Goal: Information Seeking & Learning: Learn about a topic

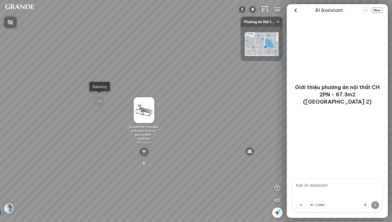
click at [319, 188] on div at bounding box center [196, 111] width 392 height 222
click at [317, 187] on textarea at bounding box center [337, 196] width 90 height 34
type textarea "t"
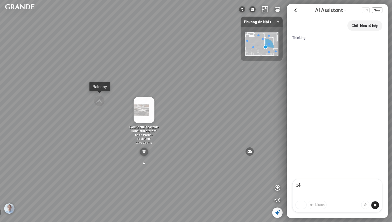
type textarea "b"
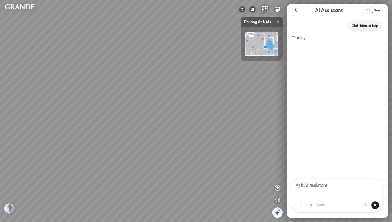
drag, startPoint x: 234, startPoint y: 115, endPoint x: 174, endPoint y: 111, distance: 60.8
click at [174, 111] on div "Master Bedroom Kitchen Small Bedroom Balcony Details inside MDF dining table is…" at bounding box center [196, 111] width 392 height 222
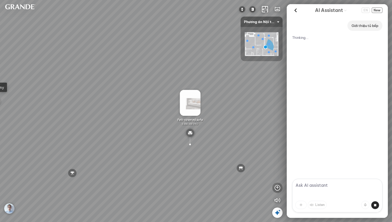
click at [280, 188] on icon "button" at bounding box center [277, 188] width 6 height 6
click at [279, 113] on img "button" at bounding box center [277, 113] width 6 height 6
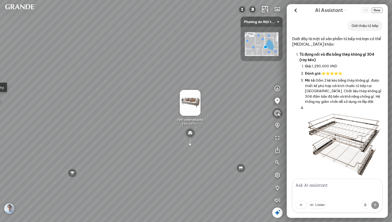
scroll to position [668, 0]
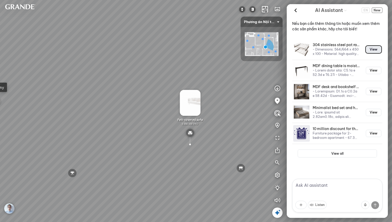
click at [372, 48] on button "View" at bounding box center [374, 49] width 16 height 7
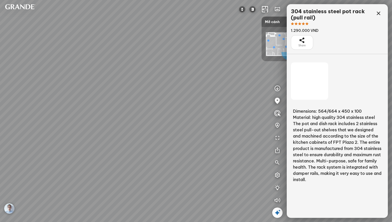
scroll to position [5633, 0]
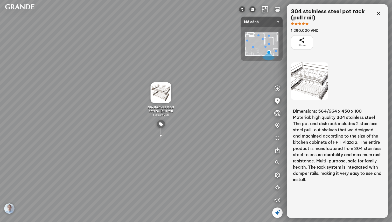
click at [160, 93] on img at bounding box center [160, 92] width 21 height 21
click at [307, 42] on div "Share" at bounding box center [302, 42] width 22 height 15
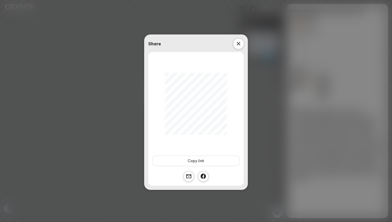
click at [238, 42] on icon at bounding box center [238, 44] width 6 height 6
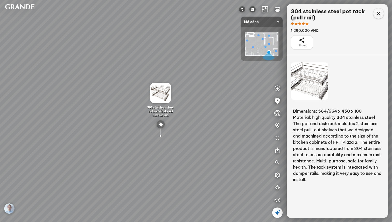
click at [376, 13] on icon at bounding box center [378, 13] width 6 height 6
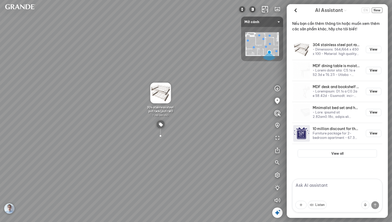
scroll to position [668, 0]
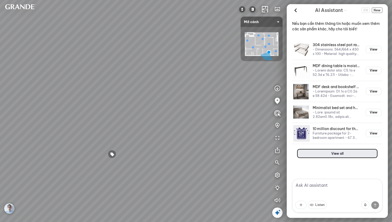
click at [338, 154] on button "View all" at bounding box center [336, 153] width 79 height 8
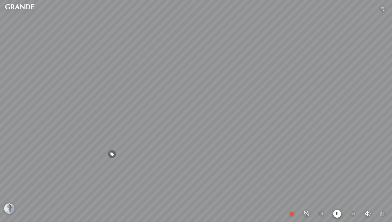
scroll to position [5633, 0]
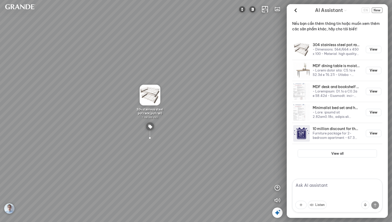
scroll to position [668, 0]
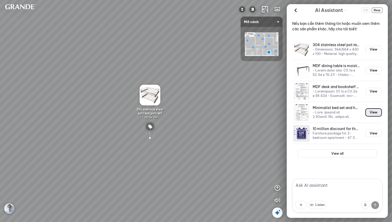
click at [374, 111] on button "View" at bounding box center [374, 112] width 16 height 7
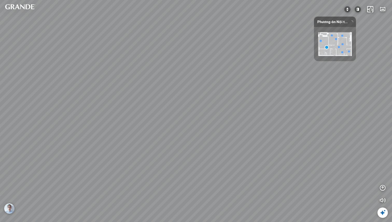
scroll to position [5633, 0]
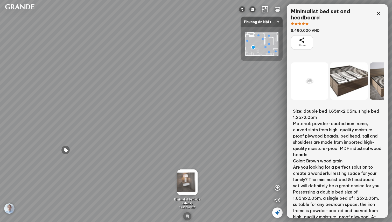
click at [312, 80] on icon at bounding box center [309, 81] width 6 height 6
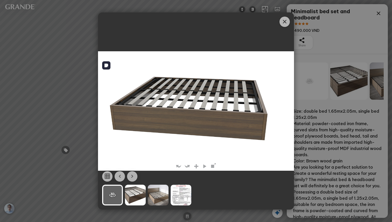
drag, startPoint x: 248, startPoint y: 120, endPoint x: 296, endPoint y: 77, distance: 64.9
click at [228, 121] on img at bounding box center [196, 111] width 196 height 108
click at [282, 22] on icon "Close" at bounding box center [284, 22] width 6 height 6
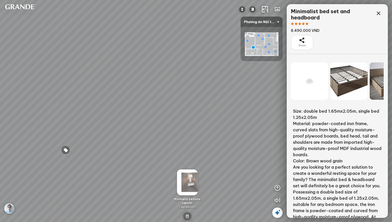
click at [25, 6] on img at bounding box center [19, 6] width 31 height 5
click at [244, 9] on img at bounding box center [242, 9] width 6 height 6
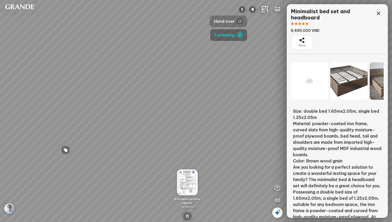
click at [238, 22] on img "button" at bounding box center [240, 21] width 6 height 6
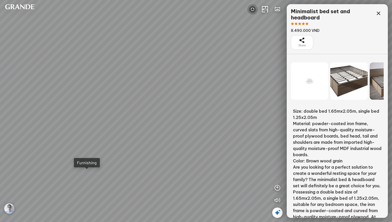
click at [250, 10] on img at bounding box center [252, 9] width 6 height 6
click at [241, 37] on span "Furnishing" at bounding box center [235, 35] width 20 height 6
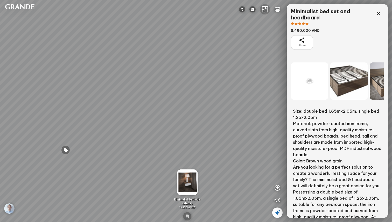
click at [264, 10] on icon "button" at bounding box center [265, 9] width 6 height 6
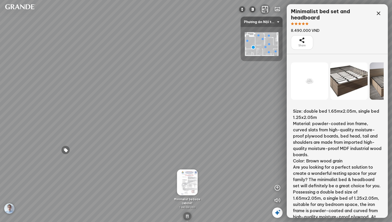
click at [264, 10] on icon "button" at bounding box center [265, 9] width 6 height 6
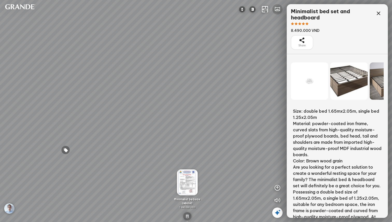
click at [275, 9] on icon "button" at bounding box center [277, 9] width 6 height 6
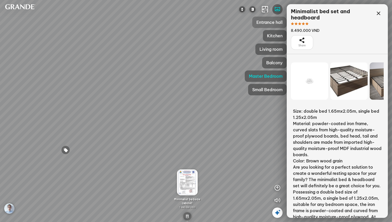
click at [274, 20] on span "Entrance hall" at bounding box center [269, 22] width 26 height 6
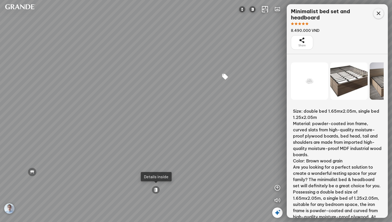
click at [380, 13] on icon at bounding box center [378, 13] width 6 height 6
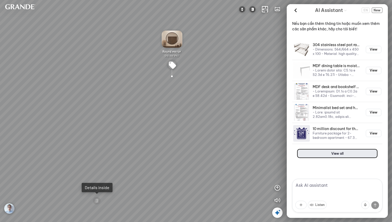
click at [340, 152] on button "View all" at bounding box center [336, 153] width 79 height 8
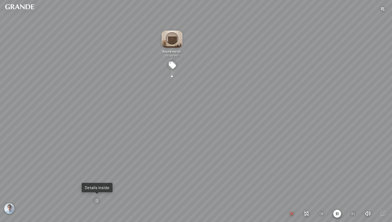
scroll to position [5633, 0]
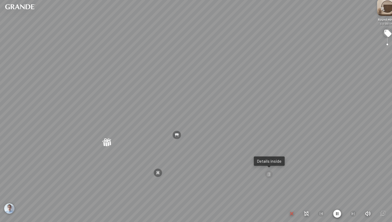
click at [290, 213] on icon "button" at bounding box center [291, 214] width 6 height 6
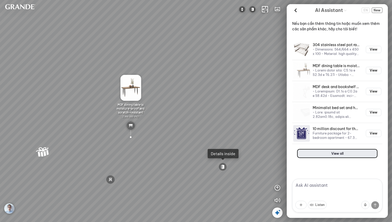
click at [347, 153] on button "View all" at bounding box center [336, 153] width 79 height 8
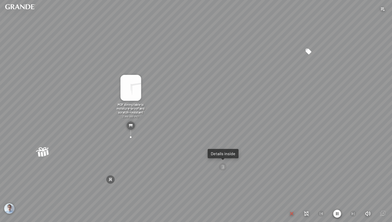
scroll to position [5633, 0]
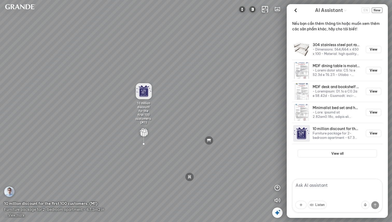
scroll to position [668, 0]
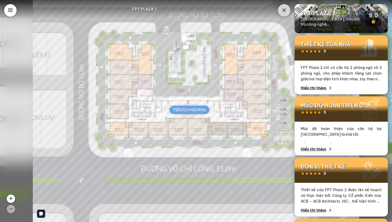
click at [283, 10] on icon at bounding box center [284, 10] width 6 height 6
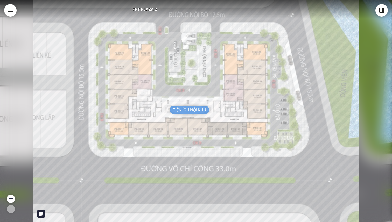
drag, startPoint x: 245, startPoint y: 131, endPoint x: 228, endPoint y: 130, distance: 16.9
click at [234, 131] on img at bounding box center [196, 111] width 326 height 222
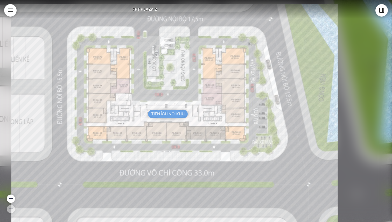
drag, startPoint x: 241, startPoint y: 125, endPoint x: 230, endPoint y: 130, distance: 11.7
click at [230, 130] on img at bounding box center [174, 115] width 326 height 222
click at [168, 117] on div "TIỆN ÍCH NỘI KHU" at bounding box center [168, 114] width 40 height 8
click at [160, 111] on img at bounding box center [174, 115] width 326 height 222
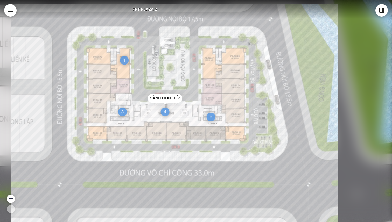
click at [162, 111] on div "4" at bounding box center [165, 112] width 9 height 9
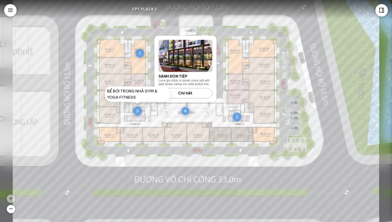
click at [137, 110] on div "3" at bounding box center [137, 111] width 9 height 9
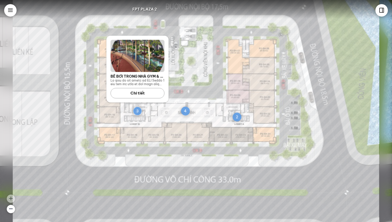
click at [143, 92] on div "Chi tiết" at bounding box center [137, 93] width 54 height 10
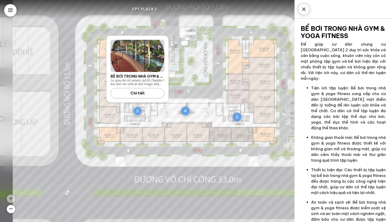
scroll to position [43, 0]
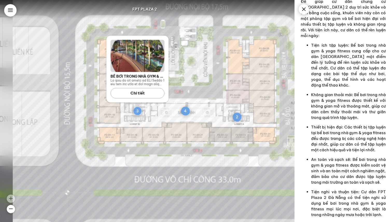
click at [304, 12] on div at bounding box center [303, 9] width 10 height 10
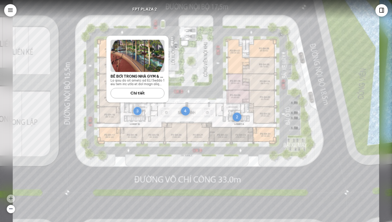
click at [386, 9] on div at bounding box center [381, 10] width 12 height 12
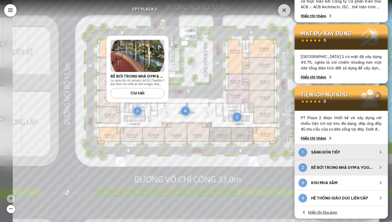
click at [355, 154] on div "SẢNH ĐÓN TIẾP" at bounding box center [342, 152] width 62 height 5
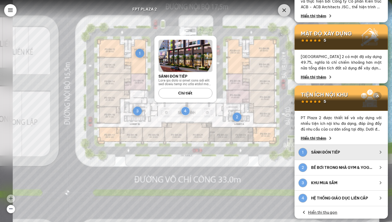
click at [10, 13] on icon at bounding box center [10, 10] width 6 height 6
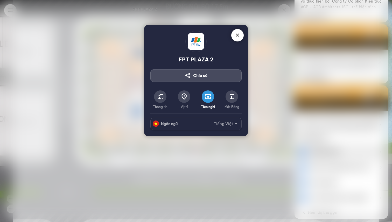
click at [233, 95] on icon at bounding box center [231, 97] width 6 height 6
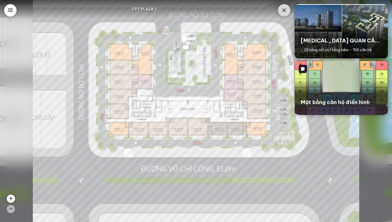
click at [333, 96] on div "Mặt bằng căn hộ điển hình" at bounding box center [341, 102] width 81 height 13
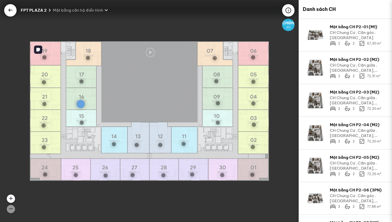
click at [82, 103] on div at bounding box center [81, 104] width 8 height 8
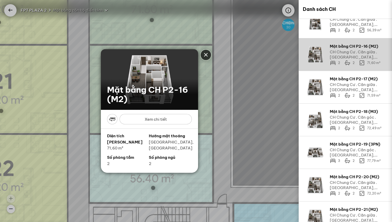
scroll to position [471, 0]
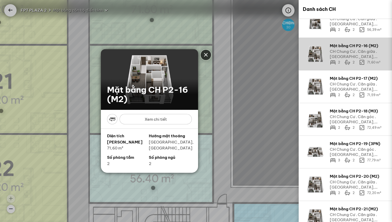
click at [153, 117] on div "Xem chi tiết" at bounding box center [155, 119] width 72 height 10
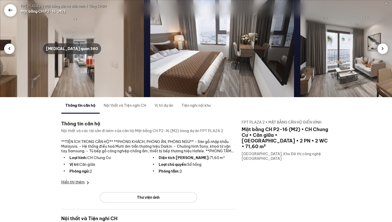
click at [68, 48] on div "Tham quan 360" at bounding box center [72, 48] width 58 height 11
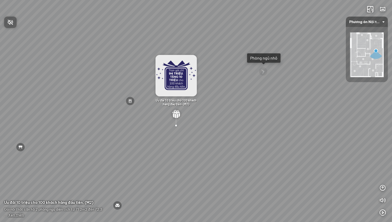
click at [16, 215] on div at bounding box center [196, 111] width 392 height 222
click at [15, 214] on span "Xem thêm" at bounding box center [16, 215] width 16 height 4
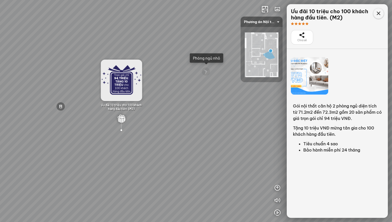
click at [376, 12] on icon at bounding box center [378, 13] width 6 height 6
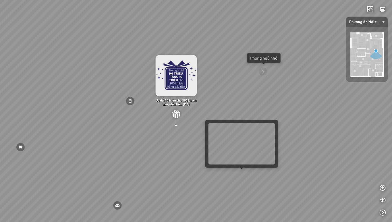
click at [244, 176] on div "Phòng ngủ master Phòng ngủ nhỏ Chi tiết bên trong Sofa văng bọc nỉ 6.990.000 VN…" at bounding box center [196, 111] width 392 height 222
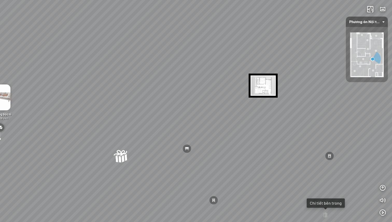
drag, startPoint x: 261, startPoint y: 123, endPoint x: 115, endPoint y: 133, distance: 146.7
click at [114, 133] on div "Bàn ăn MDF chống ẩm, chống xước 2.890.000 VND Ghế ăn bọc da 1.450.000 VND Gói A…" at bounding box center [196, 111] width 392 height 222
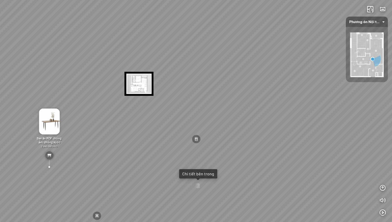
drag, startPoint x: 183, startPoint y: 118, endPoint x: 84, endPoint y: 113, distance: 99.6
click at [84, 113] on div "Bàn ăn MDF chống ẩm, chống xước 2.890.000 VND Ghế ăn bọc da 1.450.000 VND Gói A…" at bounding box center [196, 111] width 392 height 222
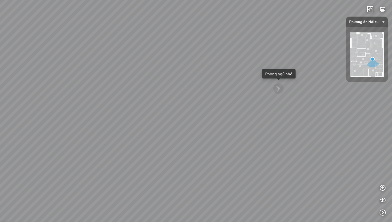
drag, startPoint x: 247, startPoint y: 115, endPoint x: 125, endPoint y: 112, distance: 122.6
click at [126, 112] on div "Bàn ăn MDF chống ẩm, chống xước 2.890.000 VND Ghế ăn bọc da 1.450.000 VND Gói A…" at bounding box center [196, 111] width 392 height 222
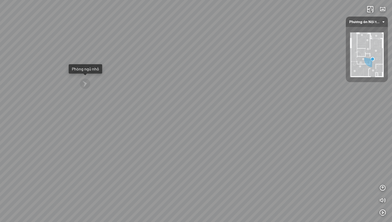
drag, startPoint x: 298, startPoint y: 153, endPoint x: 333, endPoint y: 166, distance: 36.9
click at [304, 155] on div "Bàn ăn MDF chống ẩm, chống xước 2.890.000 VND Ghế ăn bọc da 1.450.000 VND Gói A…" at bounding box center [196, 111] width 392 height 222
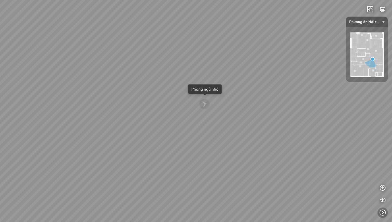
click at [384, 212] on icon "button" at bounding box center [382, 213] width 6 height 6
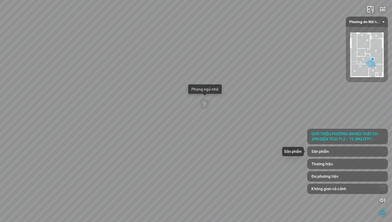
click at [347, 151] on div "Sản phẩm" at bounding box center [347, 151] width 81 height 10
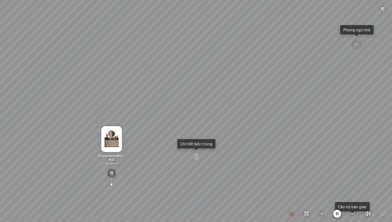
click at [307, 214] on icon "button" at bounding box center [306, 214] width 6 height 6
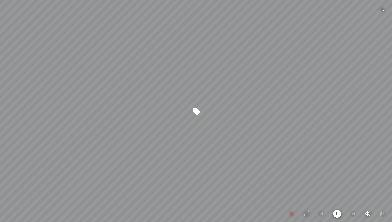
click at [292, 214] on icon "button" at bounding box center [291, 214] width 6 height 6
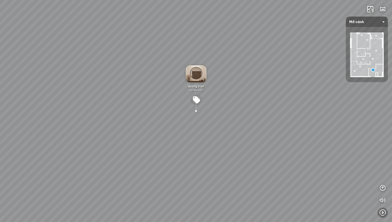
click at [382, 212] on icon "button" at bounding box center [382, 213] width 6 height 6
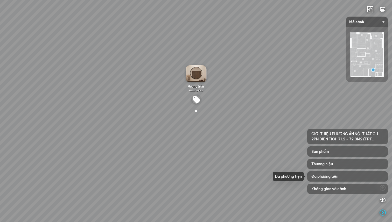
click at [332, 177] on span "Đa phương tiện" at bounding box center [324, 176] width 27 height 5
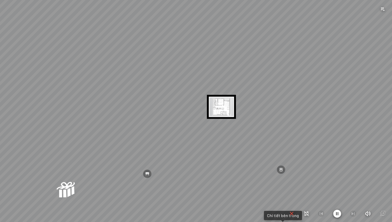
click at [295, 213] on div at bounding box center [336, 214] width 97 height 8
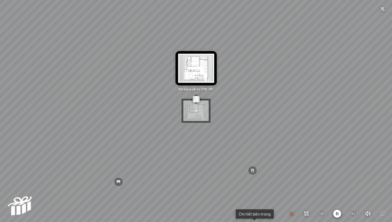
click at [292, 214] on icon "button" at bounding box center [291, 214] width 6 height 6
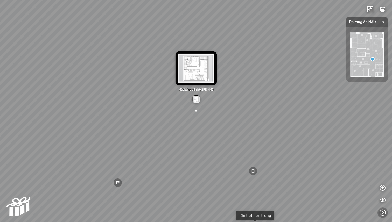
click at [383, 211] on icon "button" at bounding box center [382, 213] width 6 height 6
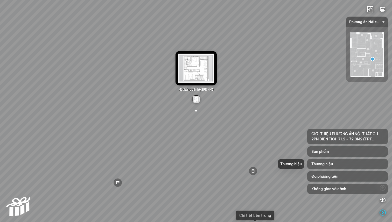
click at [337, 162] on div "Thương hiệu" at bounding box center [347, 164] width 81 height 10
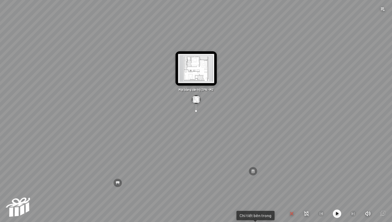
click at [336, 213] on icon "button" at bounding box center [337, 214] width 6 height 6
click at [292, 213] on icon "button" at bounding box center [291, 214] width 6 height 6
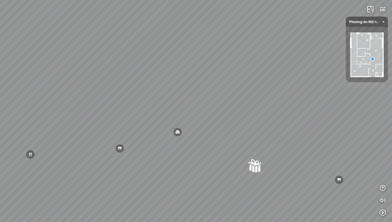
drag, startPoint x: 208, startPoint y: 78, endPoint x: 295, endPoint y: 73, distance: 86.4
click at [301, 46] on div "Bàn ăn MDF chống ẩm, chống xước 2.890.000 VND Ghế ăn bọc da 1.450.000 VND Gói A…" at bounding box center [196, 111] width 392 height 222
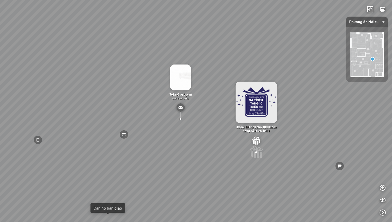
click at [261, 152] on div at bounding box center [256, 152] width 15 height 15
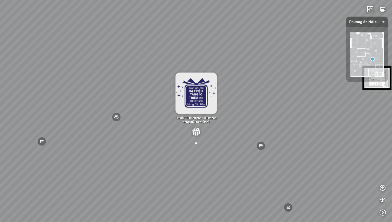
click at [200, 90] on img at bounding box center [195, 93] width 41 height 41
